Goal: Task Accomplishment & Management: Manage account settings

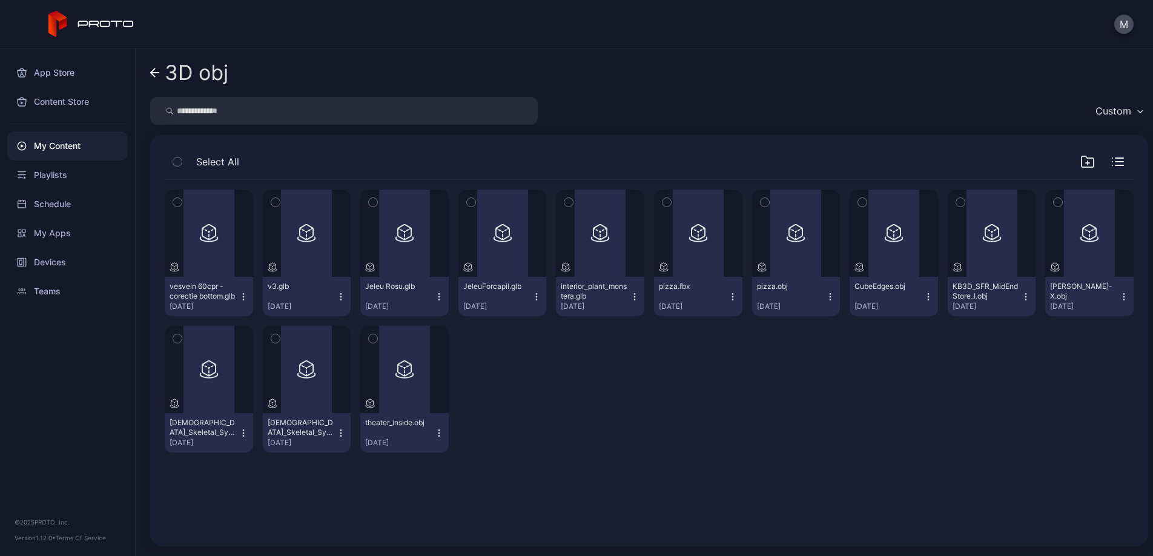
click at [155, 71] on icon at bounding box center [155, 73] width 10 height 10
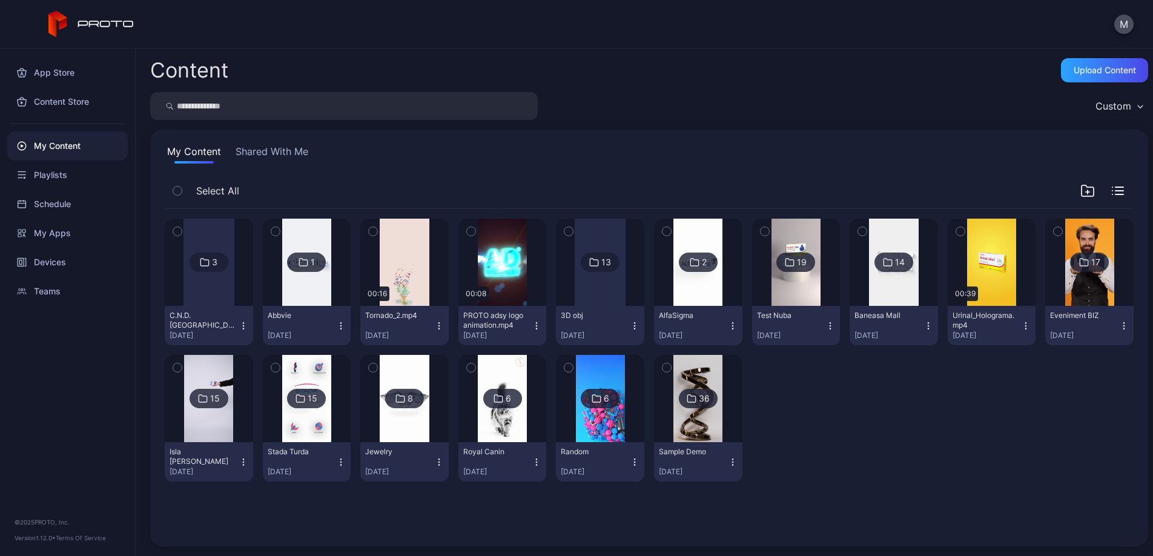
click at [840, 415] on div at bounding box center [796, 418] width 88 height 127
click at [1081, 187] on icon "button" at bounding box center [1087, 190] width 12 height 11
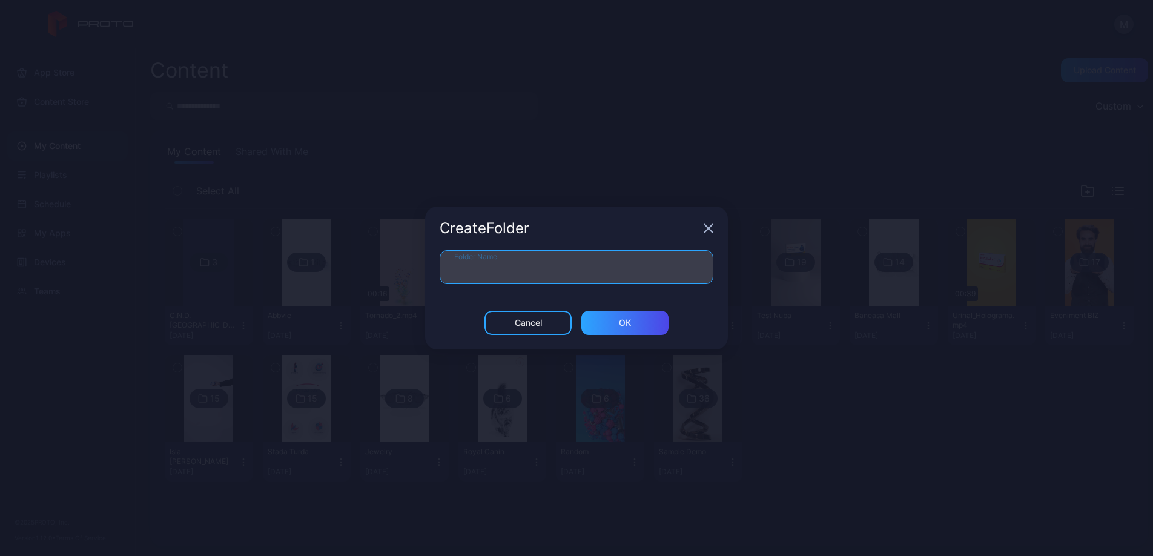
click at [482, 279] on input "Folder Name" at bounding box center [577, 267] width 274 height 34
type input "**********"
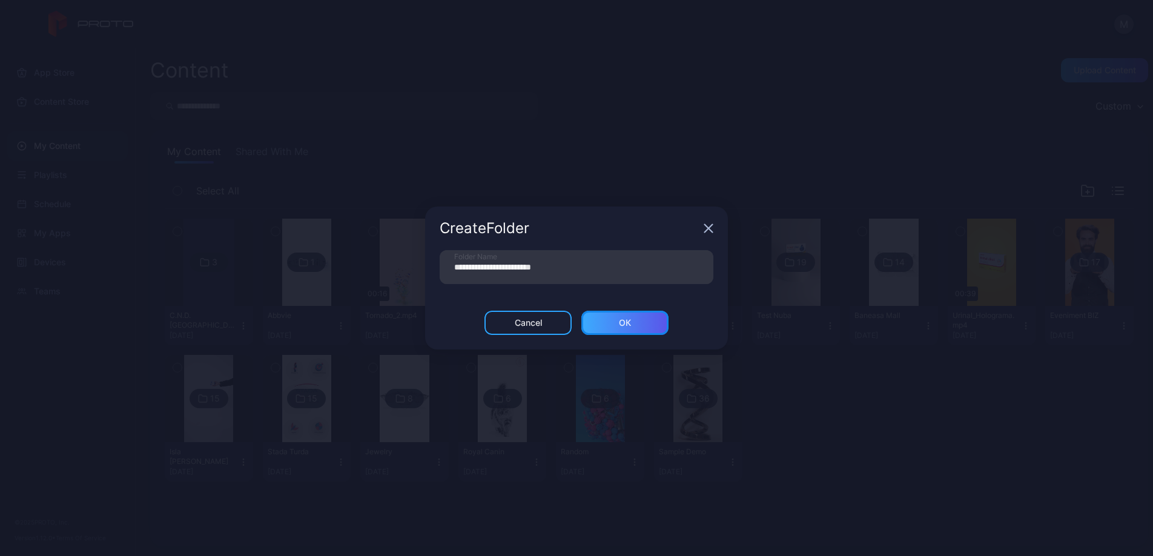
click at [632, 324] on div "ОК" at bounding box center [624, 323] width 87 height 24
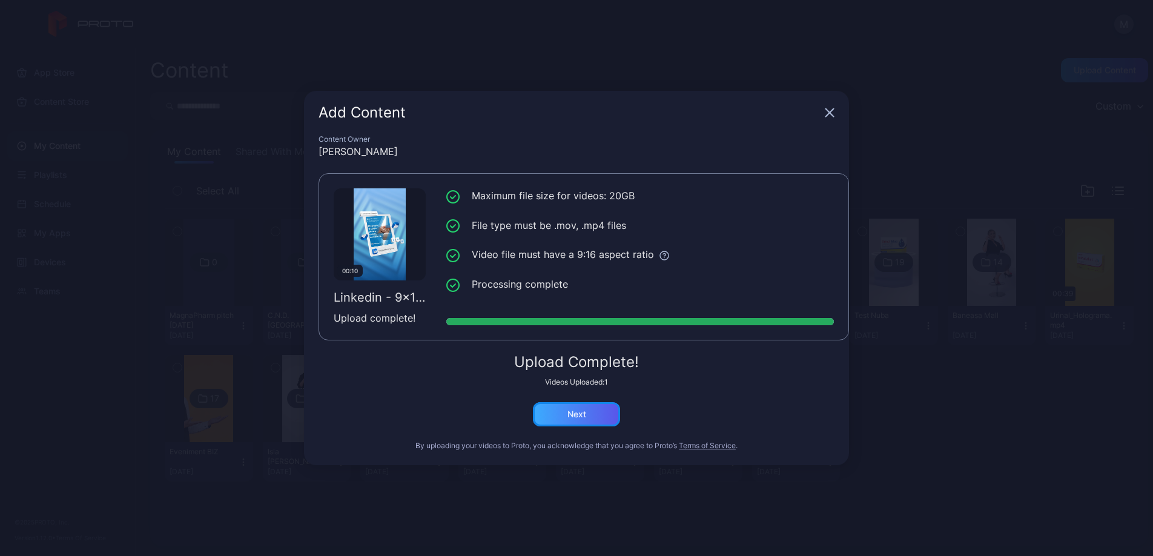
click at [584, 415] on div "Next" at bounding box center [576, 414] width 19 height 10
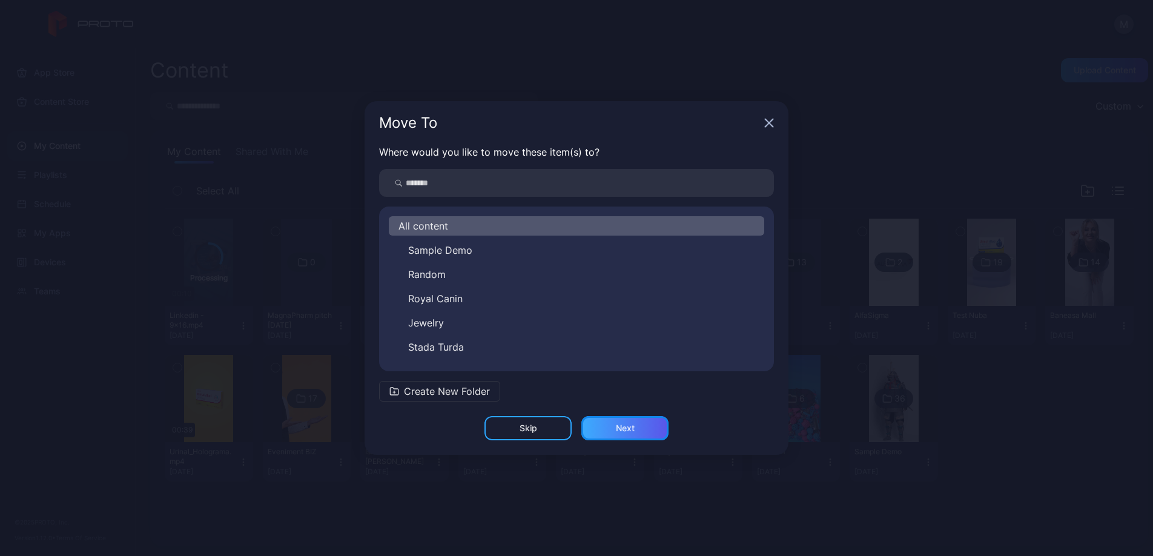
click at [639, 431] on div "Next" at bounding box center [624, 428] width 87 height 24
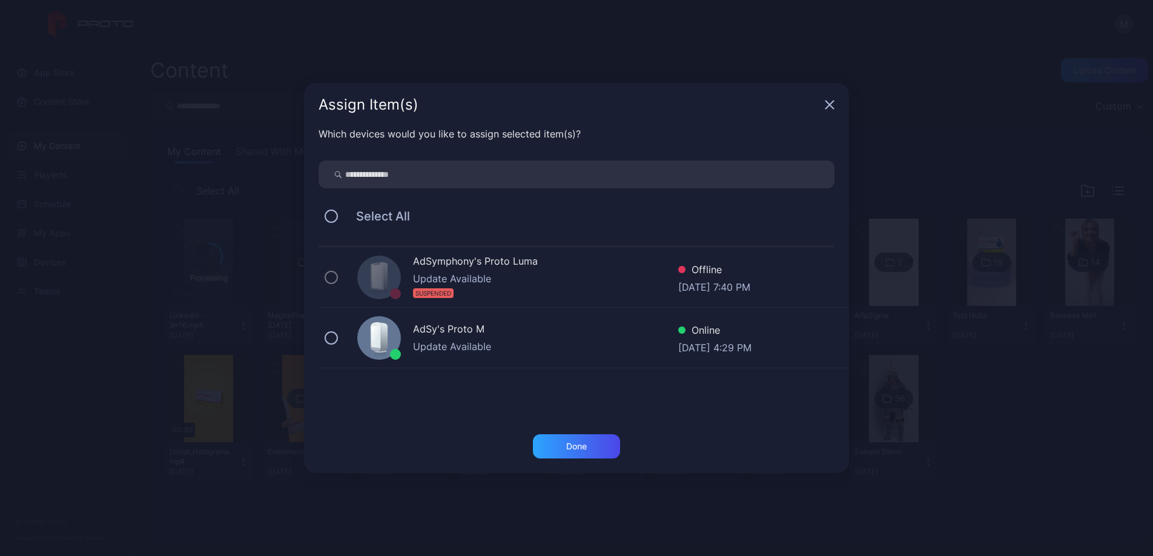
click at [473, 339] on div "Update Available" at bounding box center [545, 346] width 265 height 15
click at [608, 450] on div "Done" at bounding box center [576, 446] width 87 height 24
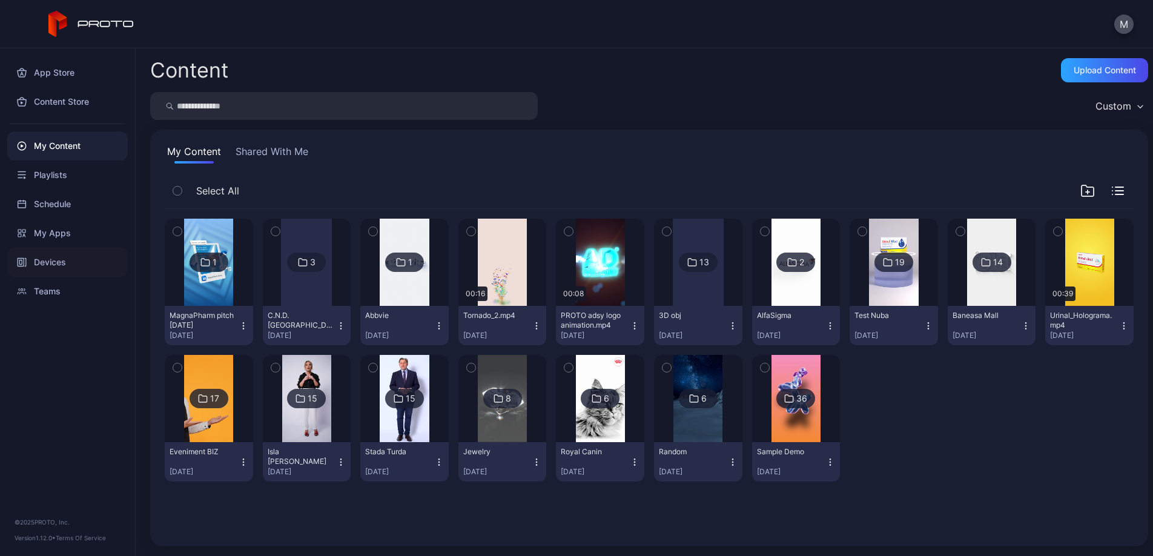
click at [71, 261] on div "Devices" at bounding box center [67, 262] width 120 height 29
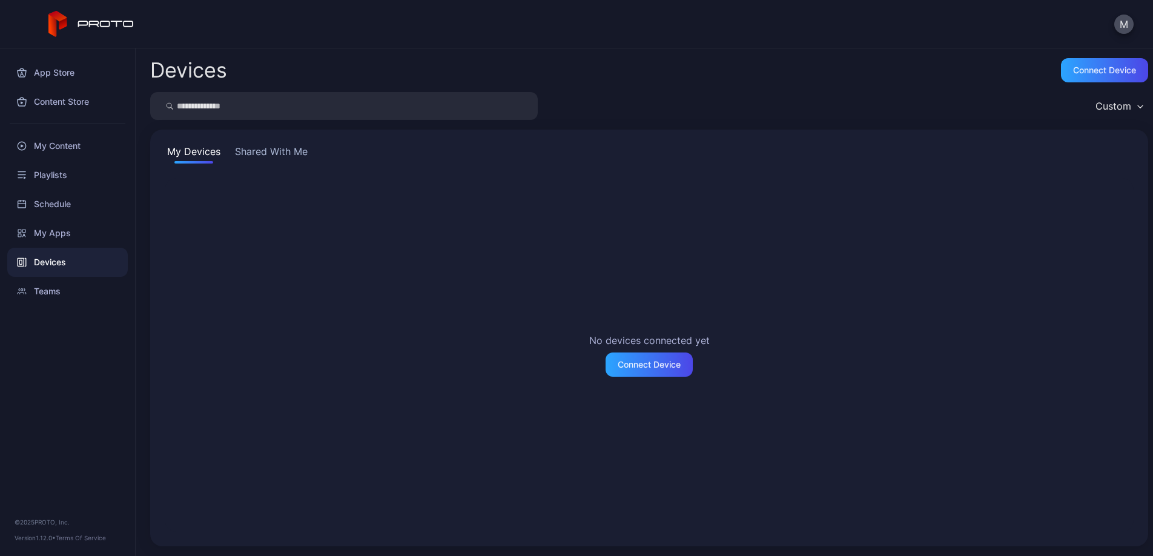
click at [279, 149] on button "Shared With Me" at bounding box center [272, 153] width 78 height 19
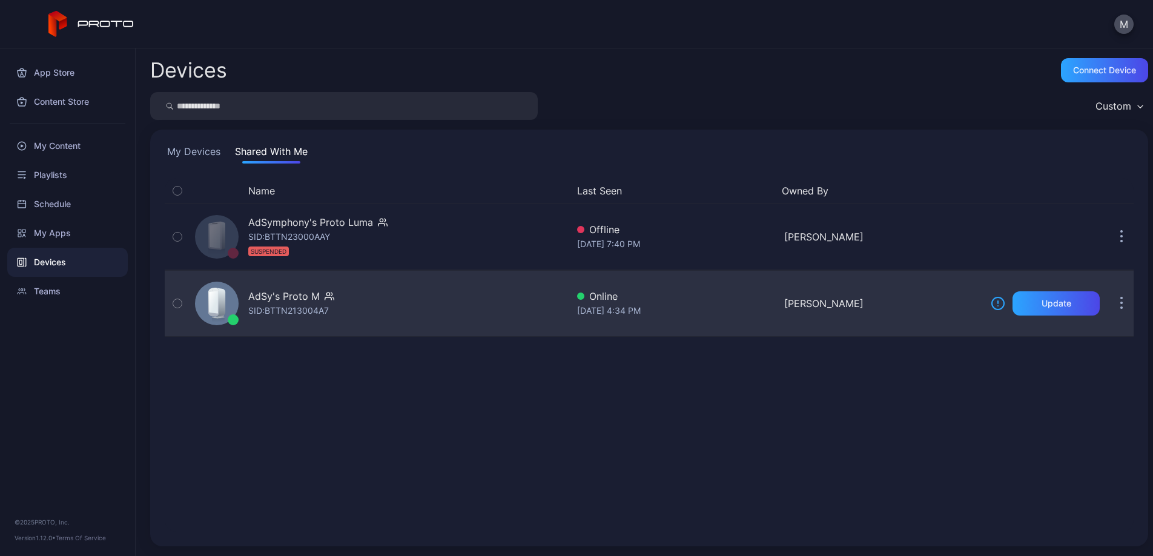
click at [352, 298] on div "AdSy's Proto M SID: BTTN213004A7" at bounding box center [378, 303] width 377 height 61
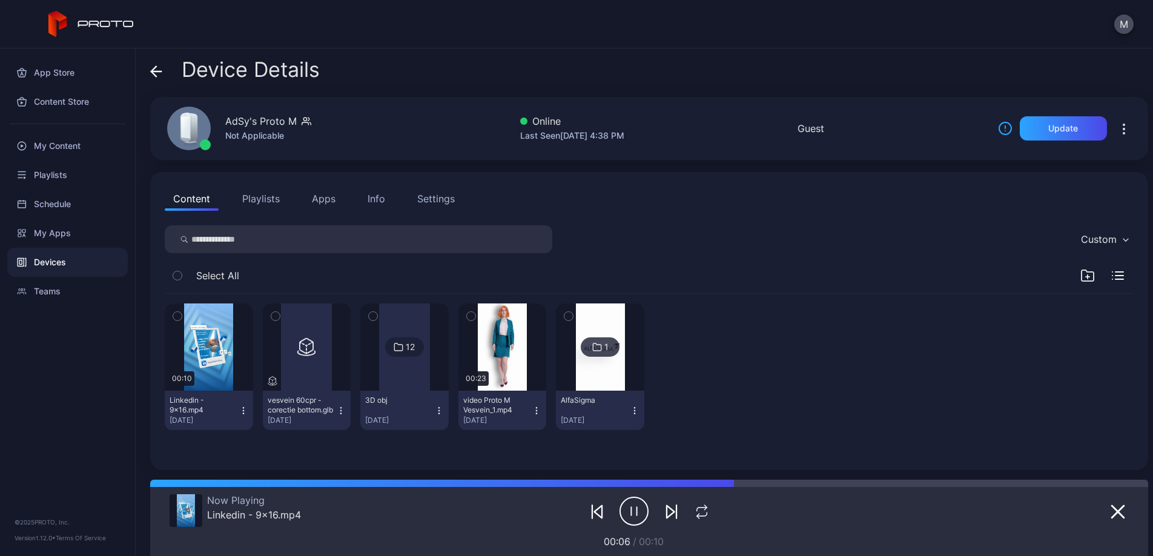
click at [633, 507] on icon "button" at bounding box center [633, 511] width 29 height 30
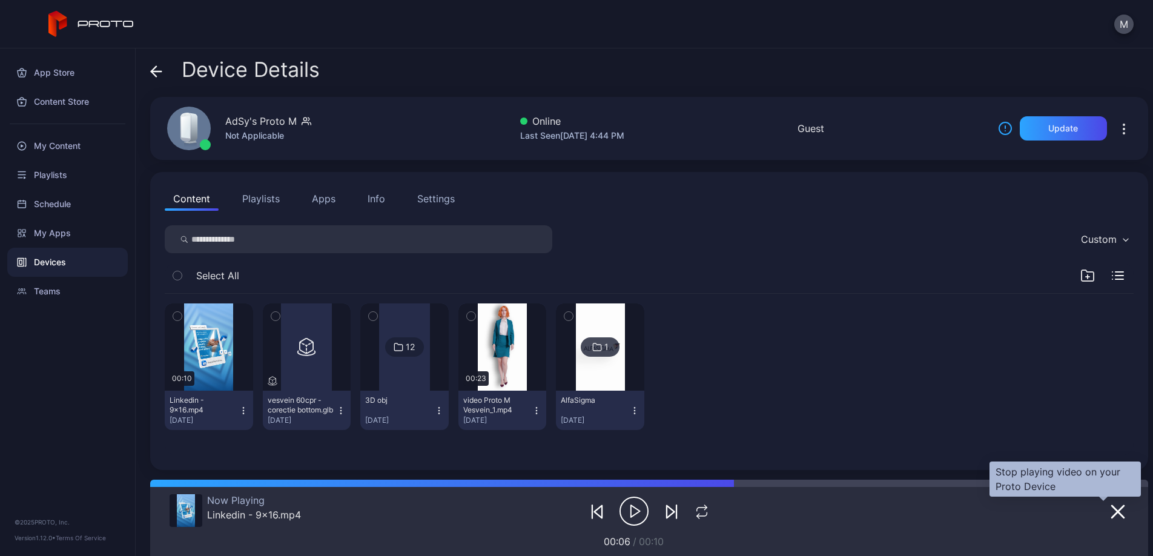
click at [1112, 510] on icon "button" at bounding box center [1118, 512] width 12 height 12
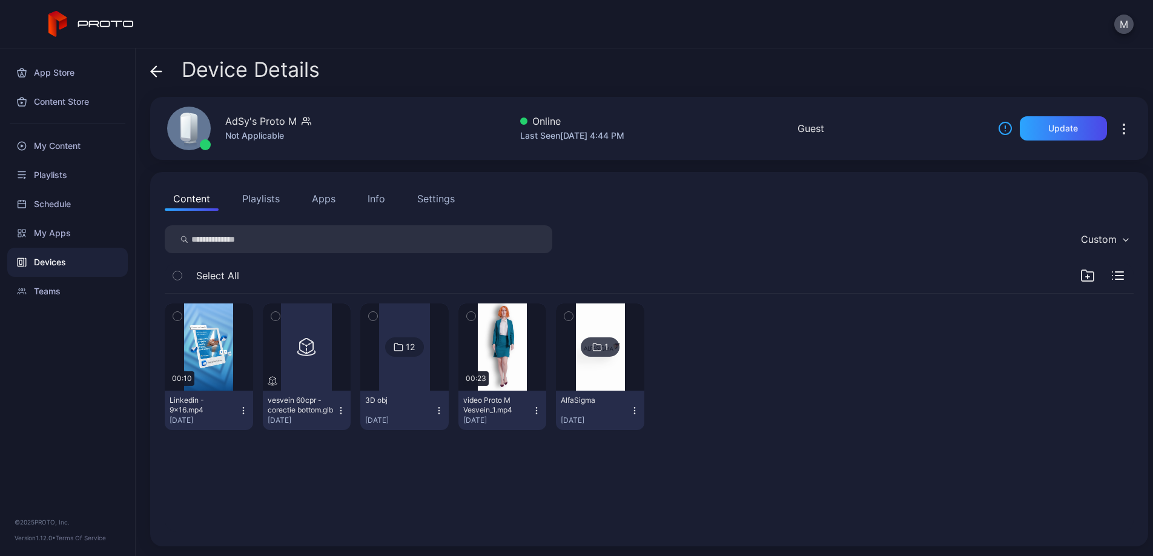
click at [176, 318] on icon "button" at bounding box center [177, 315] width 8 height 13
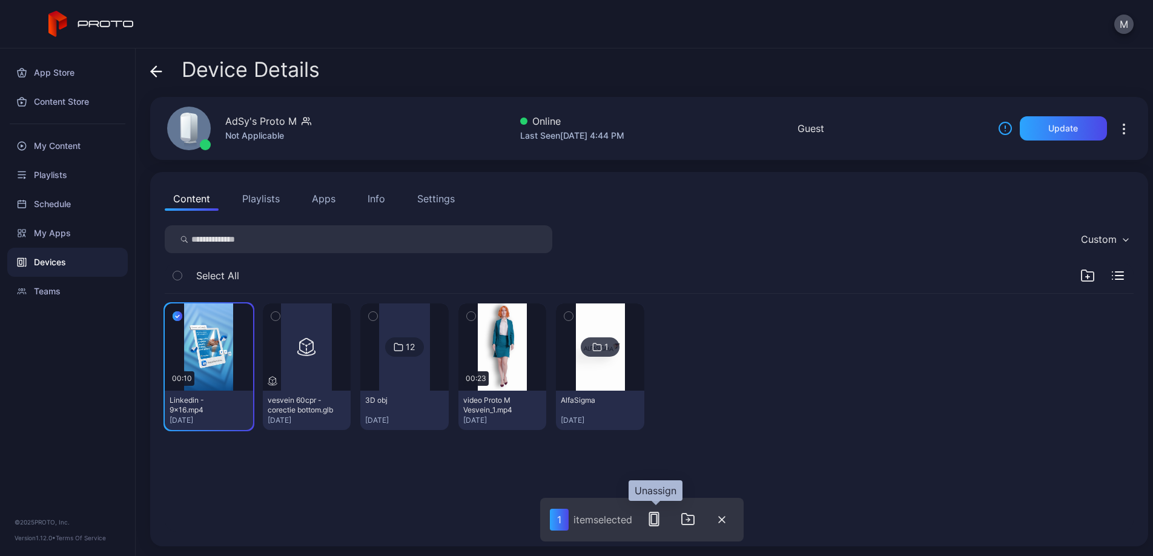
click at [661, 517] on icon "button" at bounding box center [654, 519] width 15 height 15
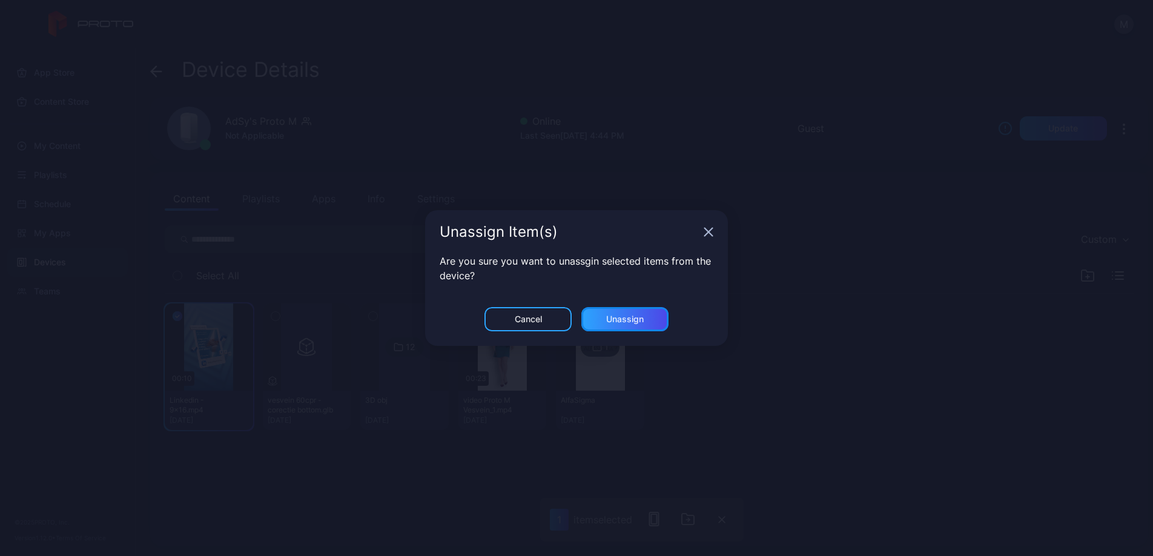
drag, startPoint x: 646, startPoint y: 319, endPoint x: 601, endPoint y: 301, distance: 48.3
click at [645, 320] on div "Unassign" at bounding box center [624, 319] width 87 height 24
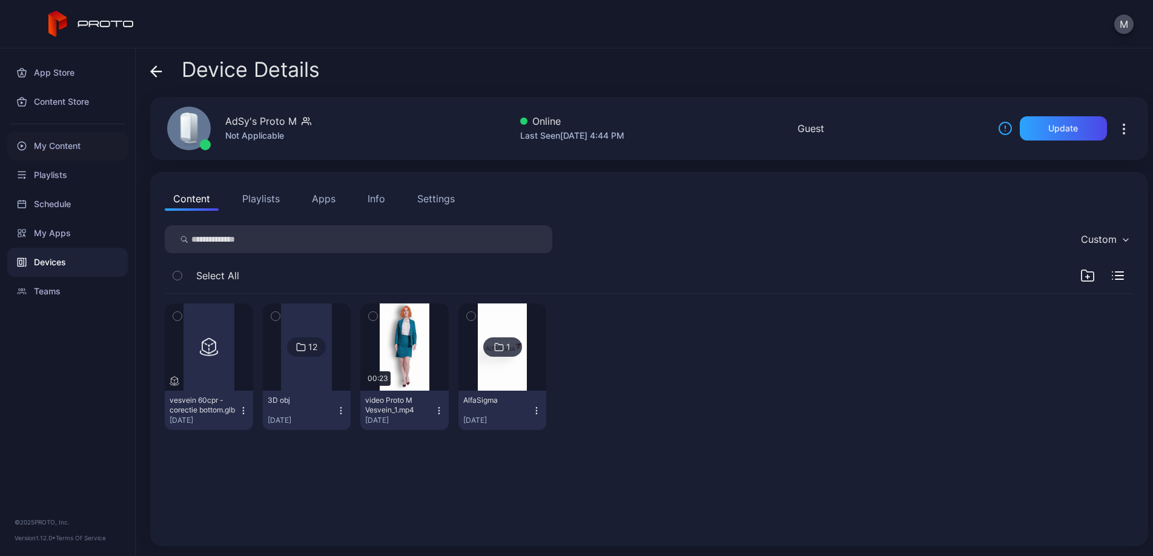
click at [71, 148] on div "My Content" at bounding box center [67, 145] width 120 height 29
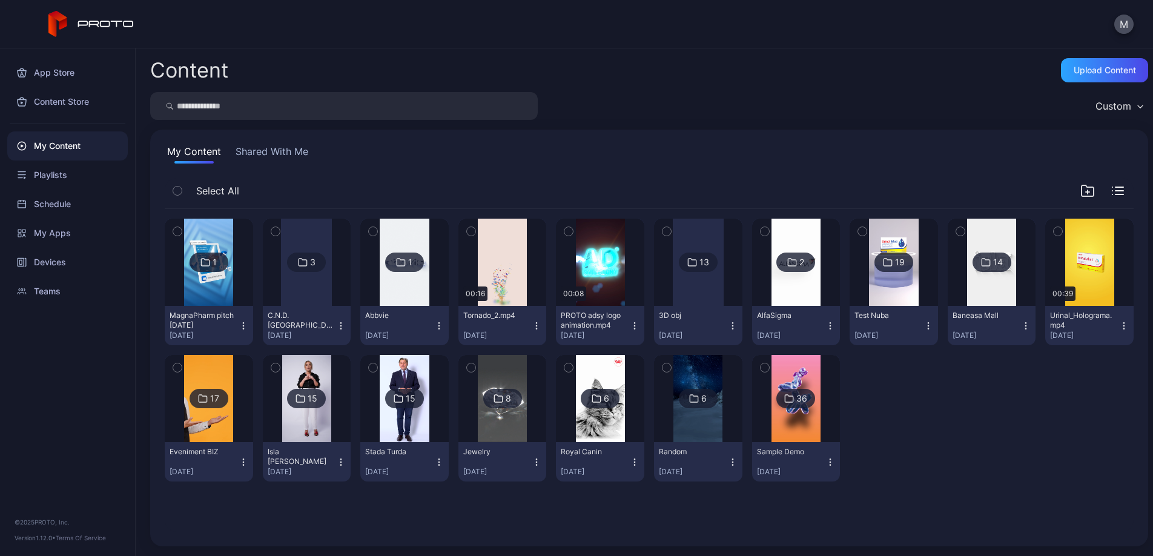
click at [214, 251] on img at bounding box center [208, 262] width 49 height 87
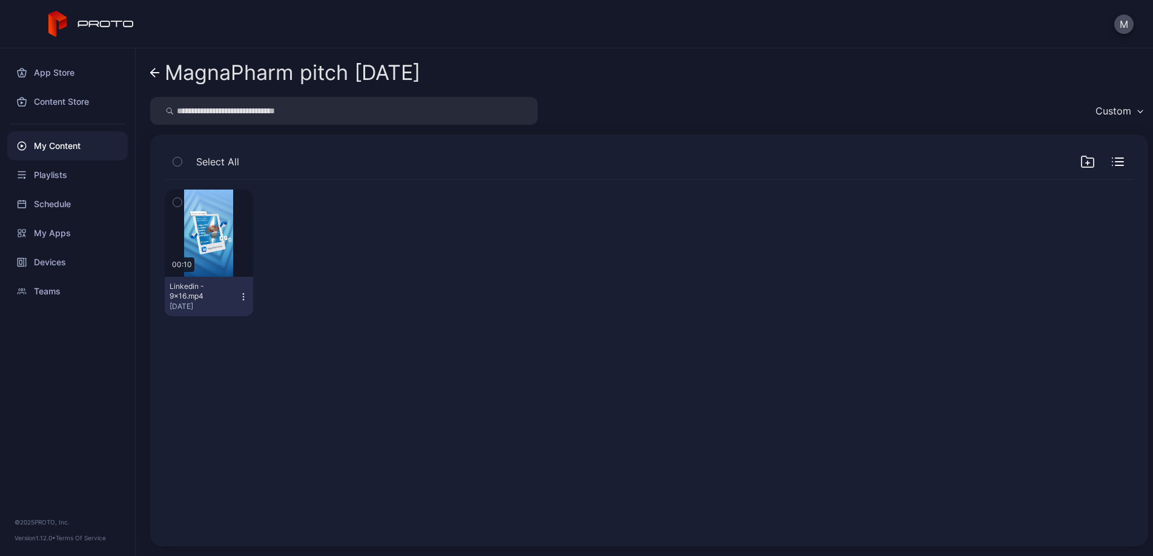
click at [179, 202] on icon "button" at bounding box center [177, 202] width 8 height 13
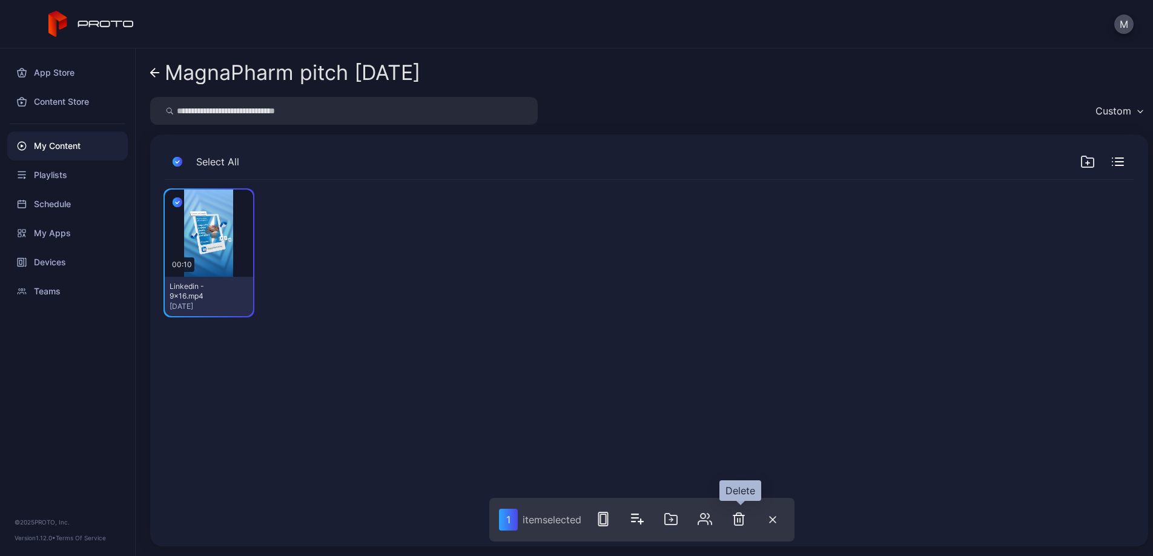
click at [738, 520] on icon "button" at bounding box center [738, 519] width 15 height 15
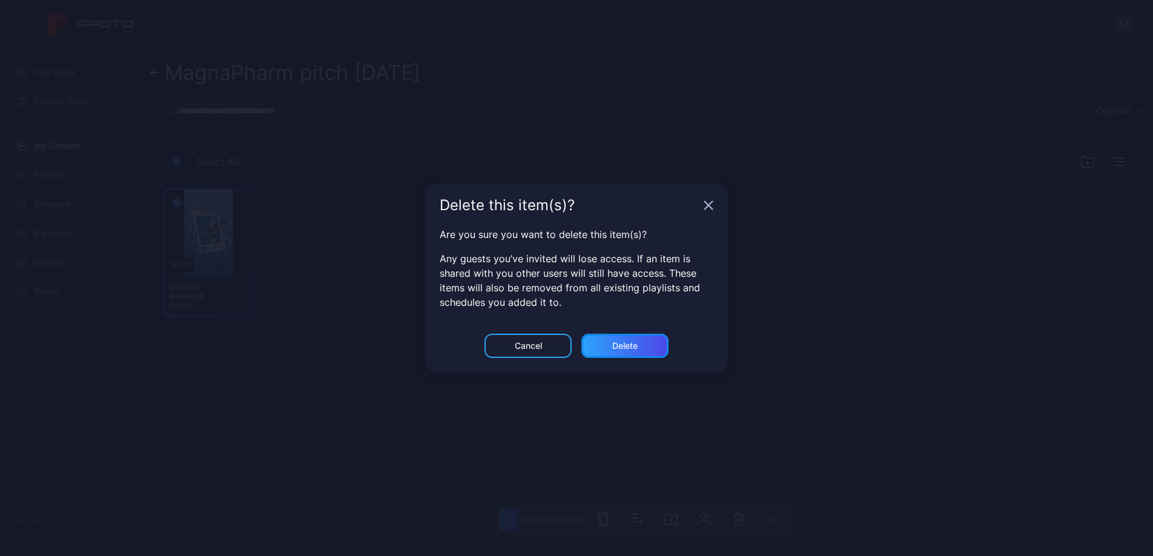
drag, startPoint x: 647, startPoint y: 346, endPoint x: 683, endPoint y: 359, distance: 37.9
click at [647, 346] on div "Delete" at bounding box center [624, 346] width 87 height 24
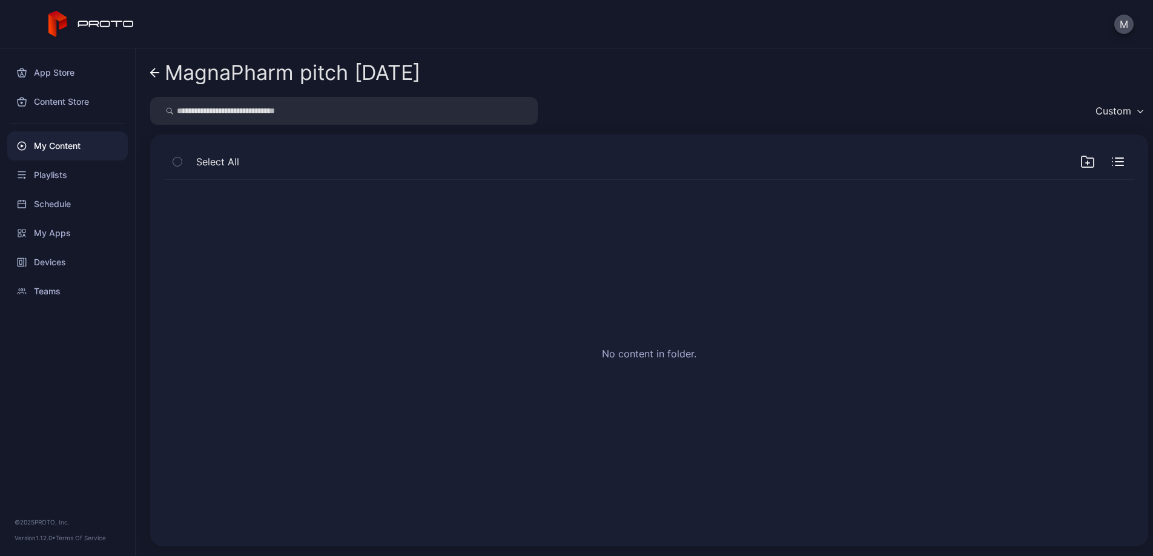
click at [154, 74] on icon at bounding box center [155, 73] width 10 height 10
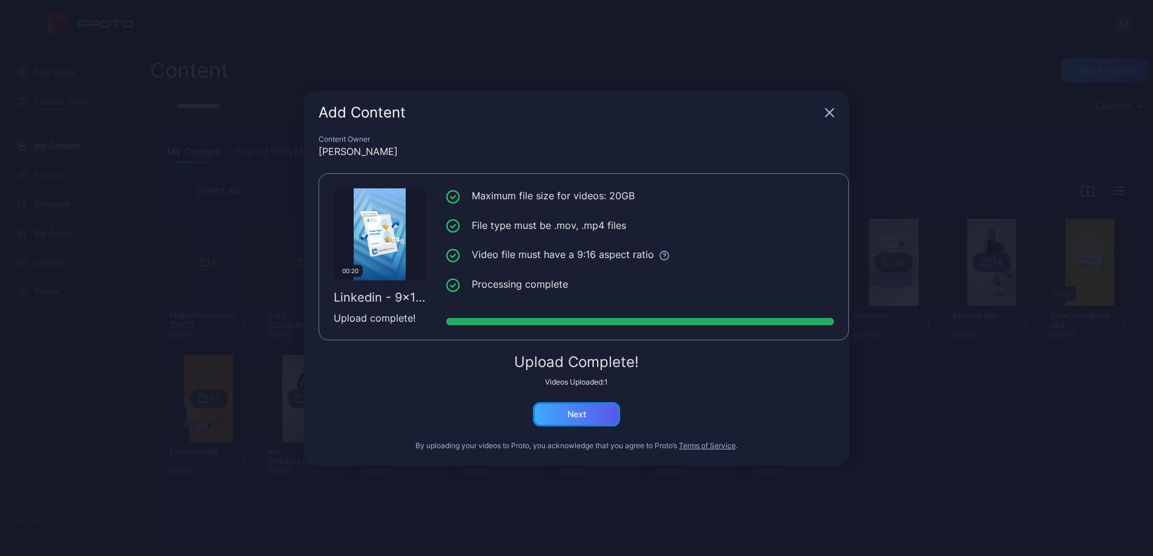
click at [599, 409] on div "Next" at bounding box center [576, 414] width 87 height 24
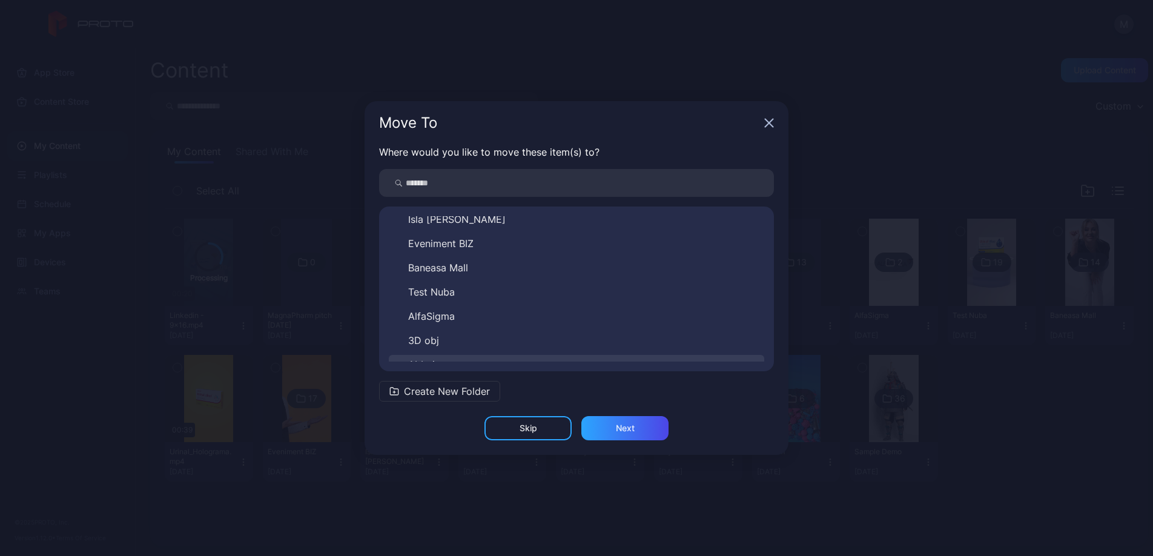
scroll to position [213, 0]
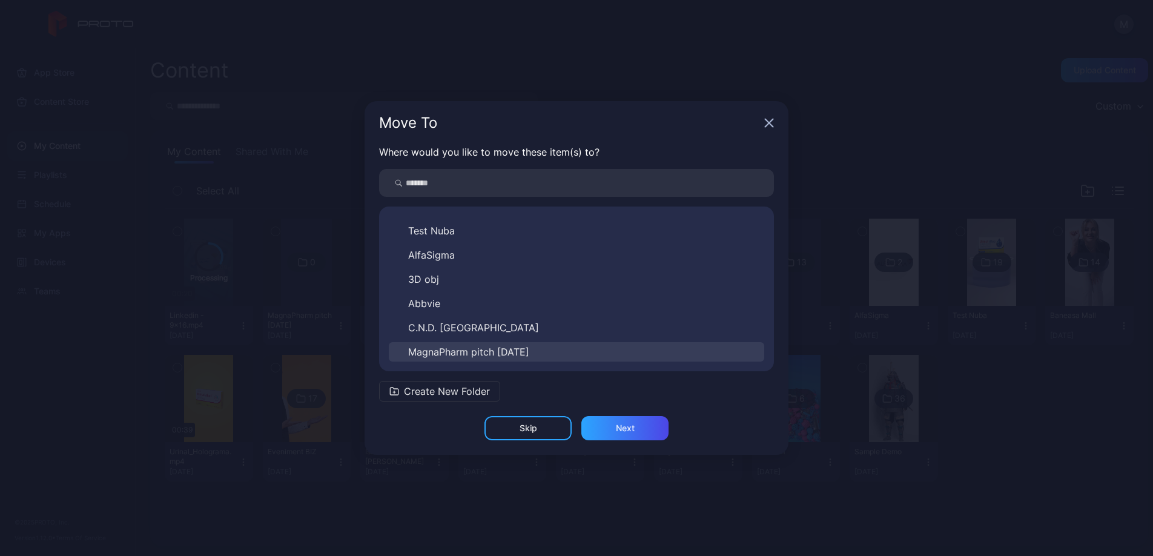
click at [514, 347] on span "MagnaPharm pitch [DATE]" at bounding box center [468, 352] width 121 height 15
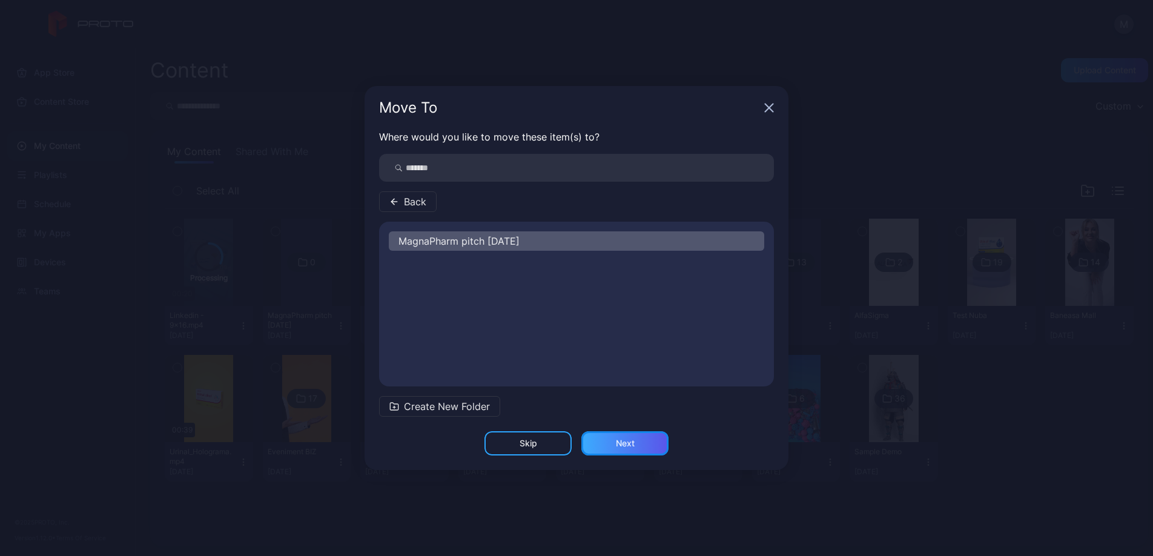
click at [635, 443] on div "Next" at bounding box center [624, 443] width 87 height 24
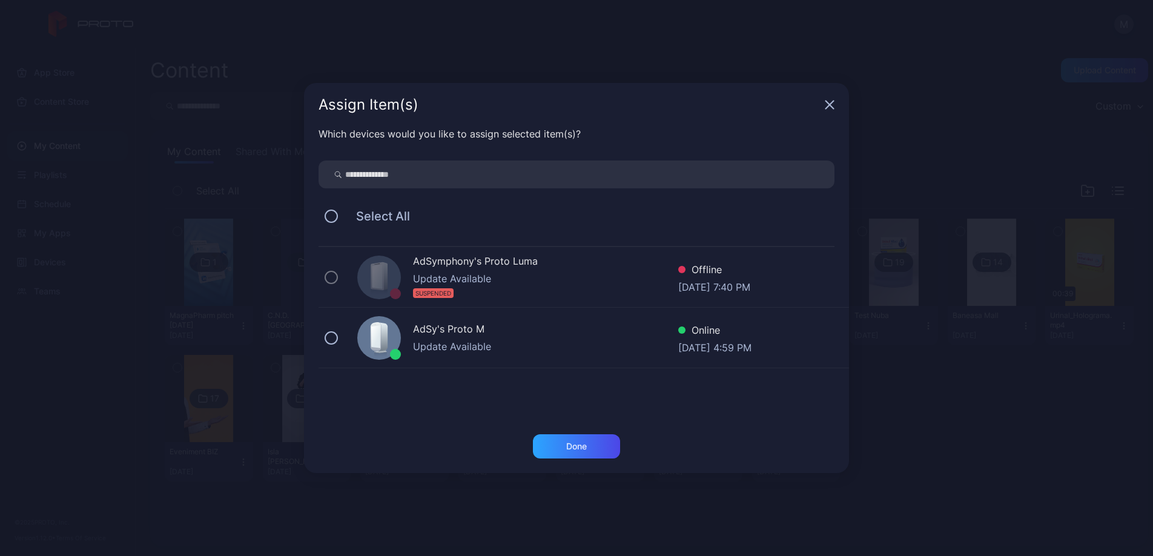
click at [447, 330] on div "AdSy's Proto M" at bounding box center [545, 331] width 265 height 18
click at [600, 449] on div "Done" at bounding box center [576, 446] width 87 height 24
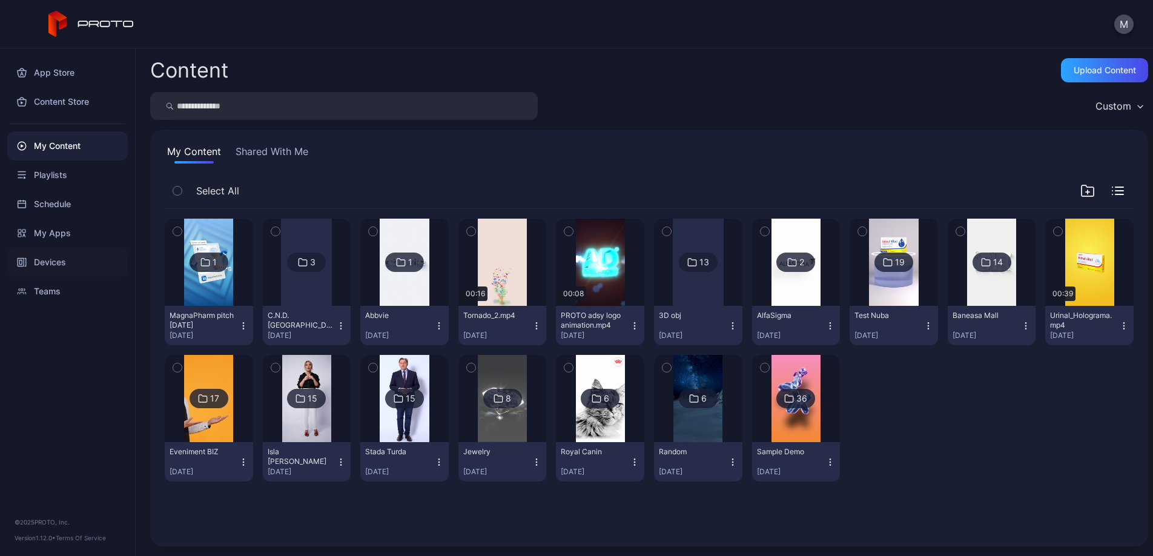
click at [65, 263] on div "Devices" at bounding box center [67, 262] width 120 height 29
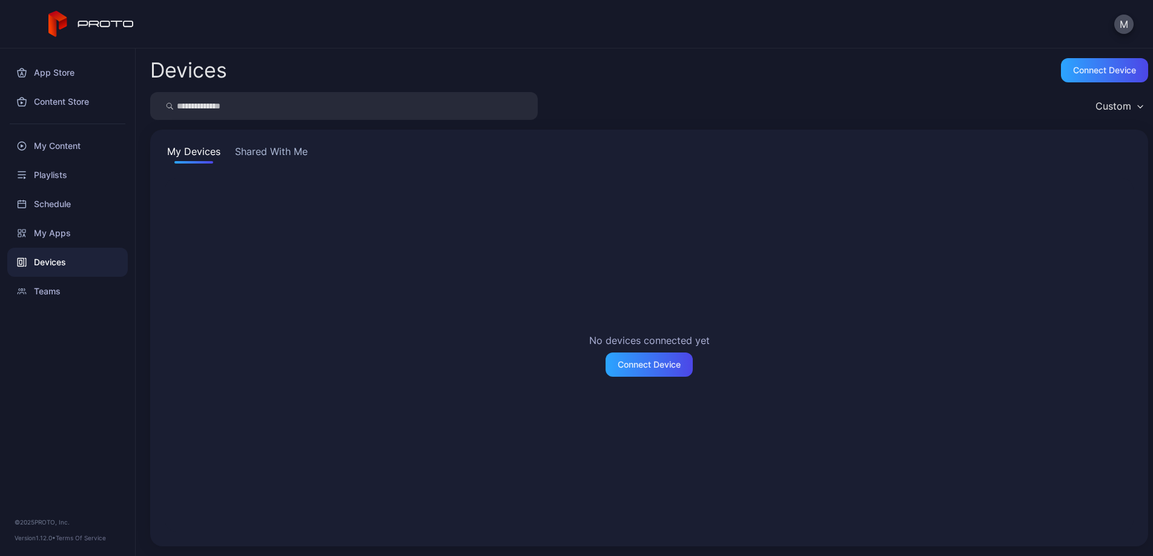
click at [305, 156] on button "Shared With Me" at bounding box center [272, 153] width 78 height 19
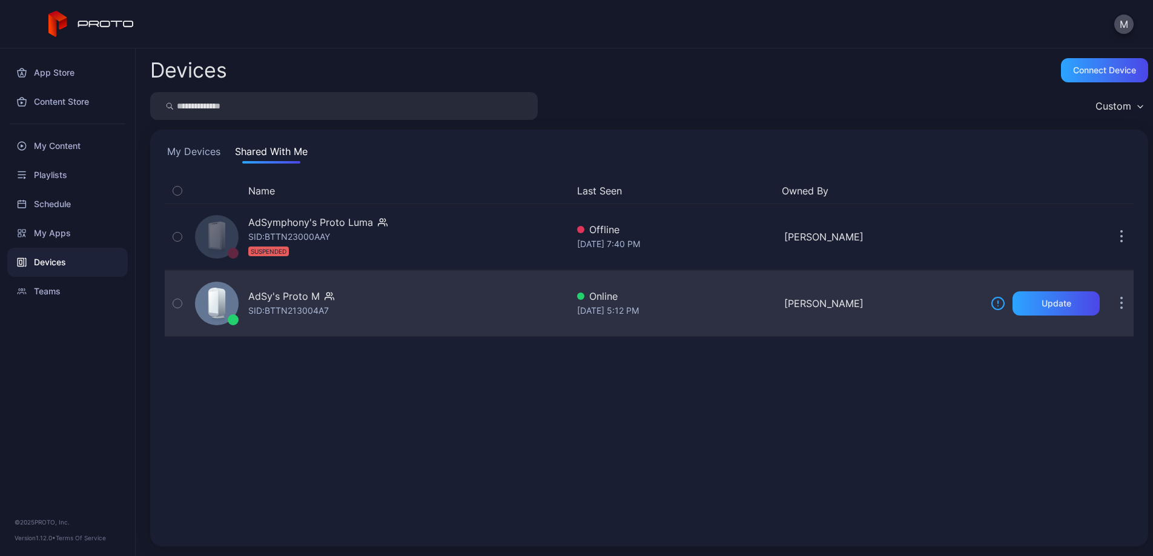
click at [353, 291] on div "AdSy's Proto M SID: BTTN213004A7" at bounding box center [378, 303] width 377 height 61
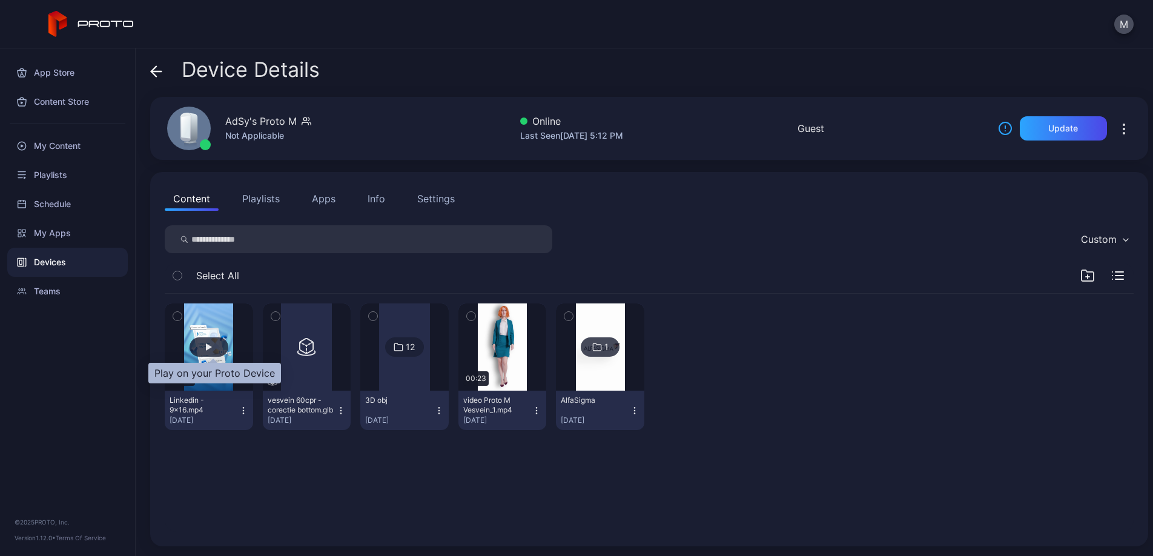
click at [212, 348] on div "button" at bounding box center [209, 346] width 6 height 7
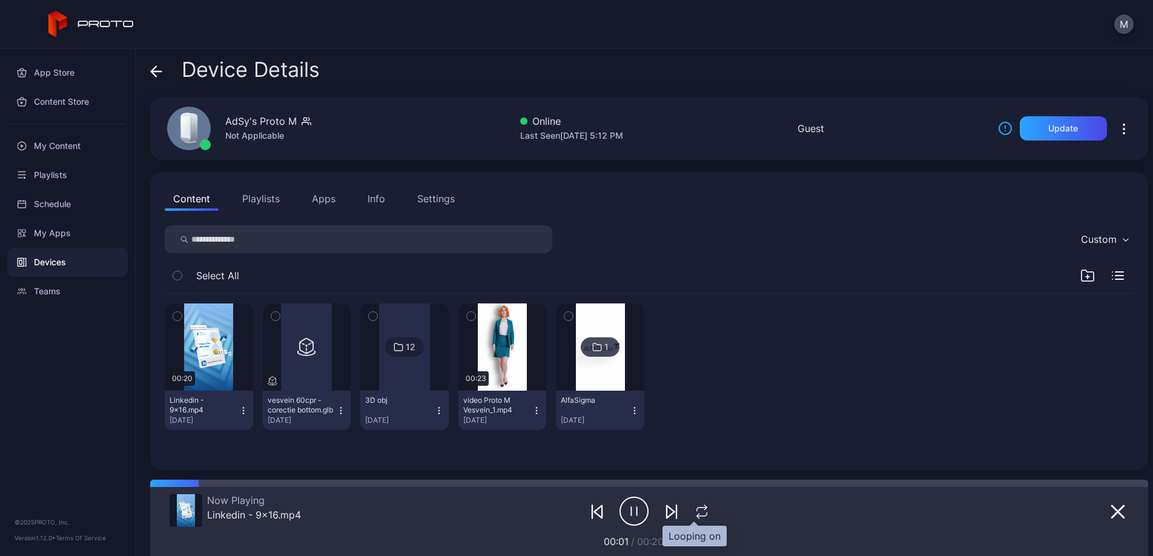
click at [699, 512] on icon "button" at bounding box center [701, 514] width 10 height 4
click at [704, 506] on icon "button" at bounding box center [701, 511] width 20 height 15
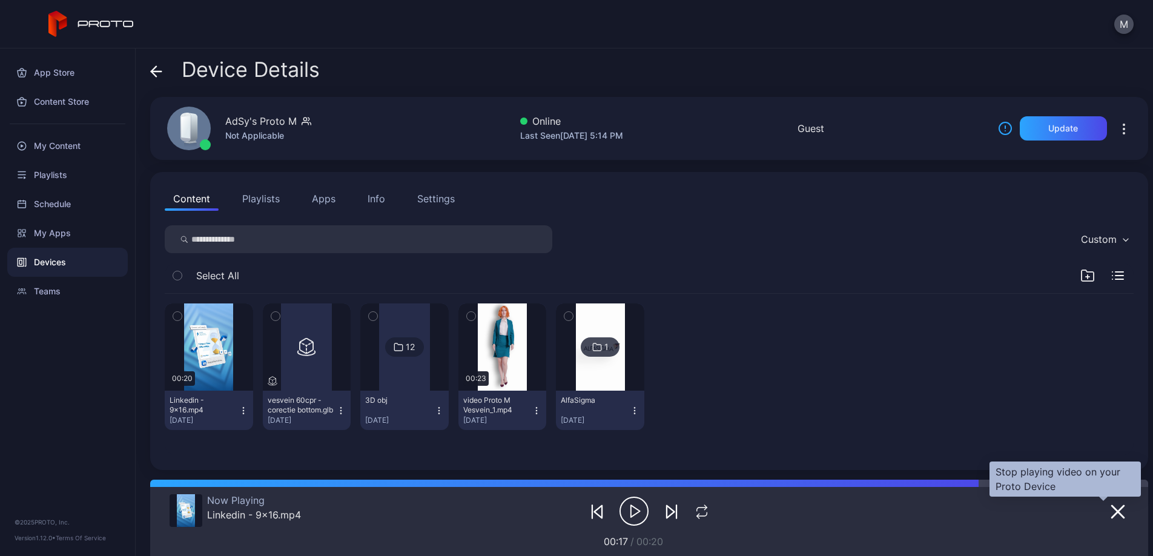
click at [1110, 511] on icon "button" at bounding box center [1117, 511] width 15 height 15
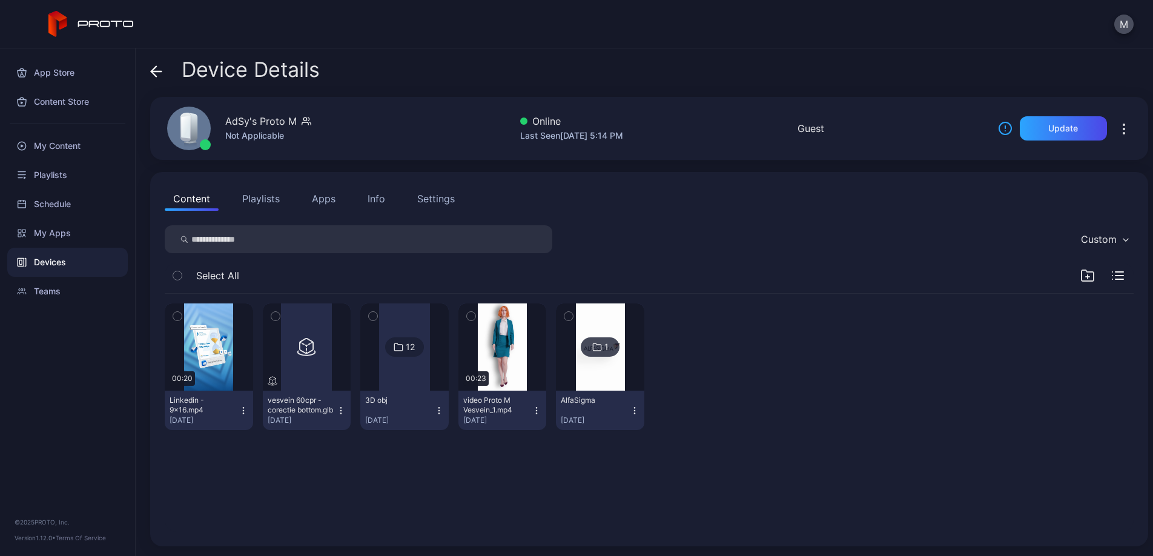
click at [872, 123] on div "AdSy's Proto M Not Applicable Online Last Seen [DATE] 5:14 PM Guest Update" at bounding box center [649, 128] width 998 height 63
click at [1061, 132] on div "Update" at bounding box center [1063, 129] width 30 height 10
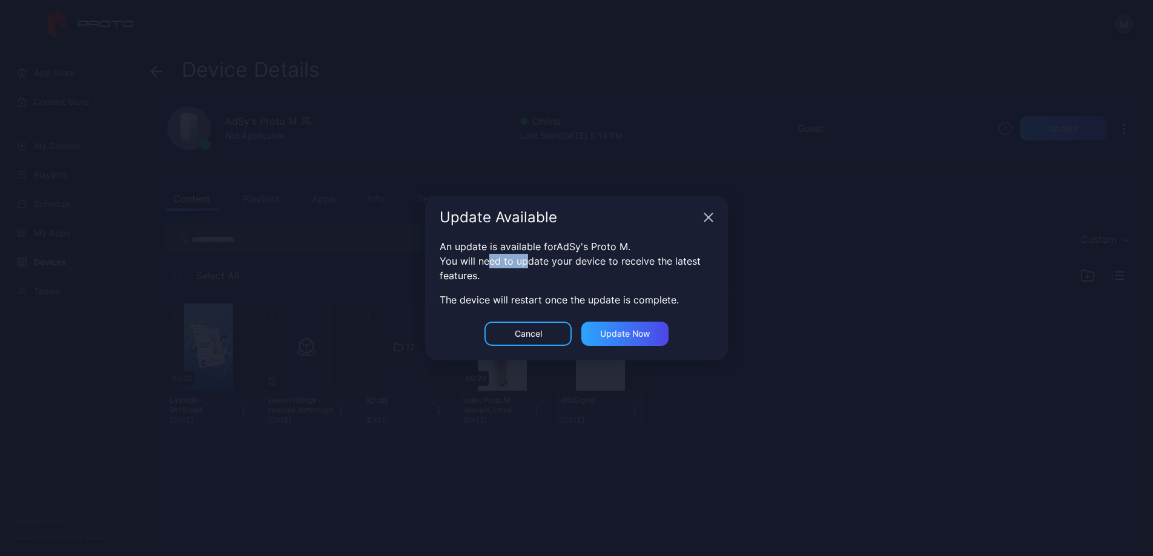
drag, startPoint x: 490, startPoint y: 262, endPoint x: 524, endPoint y: 262, distance: 33.9
click at [524, 262] on div "You will need to update your device to receive the latest features." at bounding box center [577, 268] width 274 height 29
click at [508, 277] on div "You will need to update your device to receive the latest features." at bounding box center [577, 268] width 274 height 29
click at [628, 335] on div "Update now" at bounding box center [625, 334] width 50 height 10
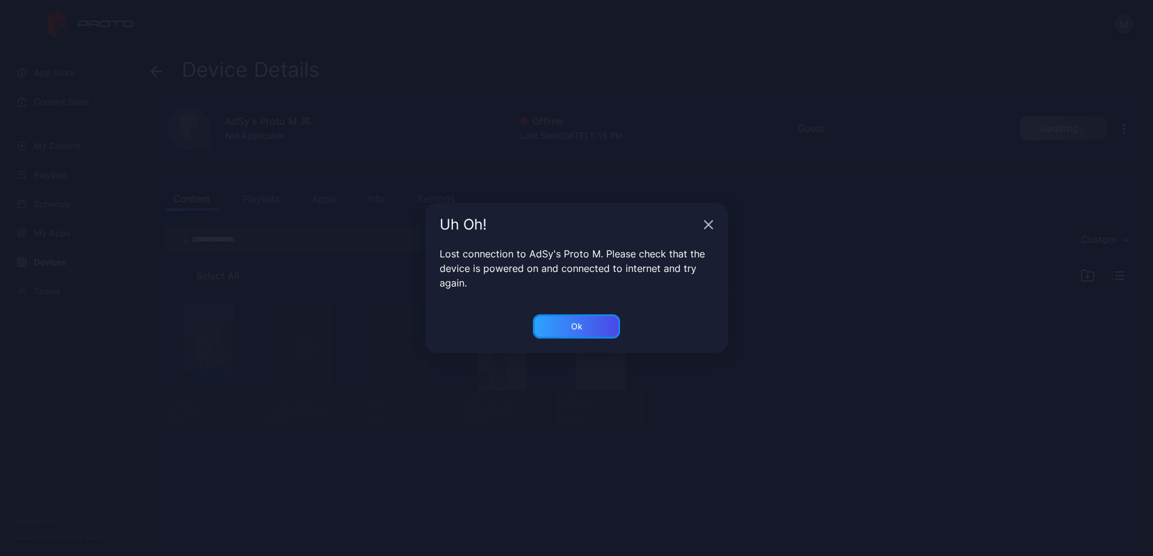
click at [592, 326] on div "Ok" at bounding box center [576, 326] width 87 height 24
